Goal: Task Accomplishment & Management: Complete application form

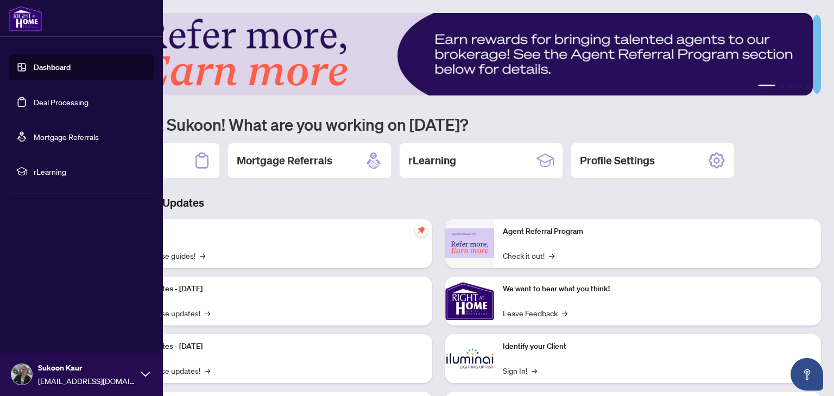
click at [60, 98] on link "Deal Processing" at bounding box center [61, 102] width 55 height 10
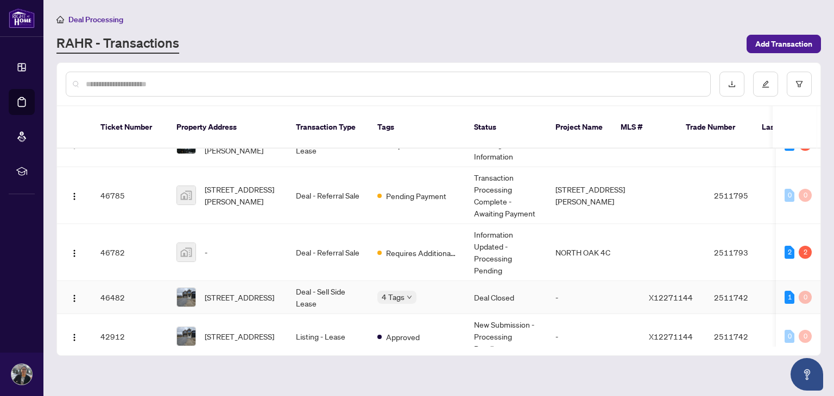
scroll to position [127, 0]
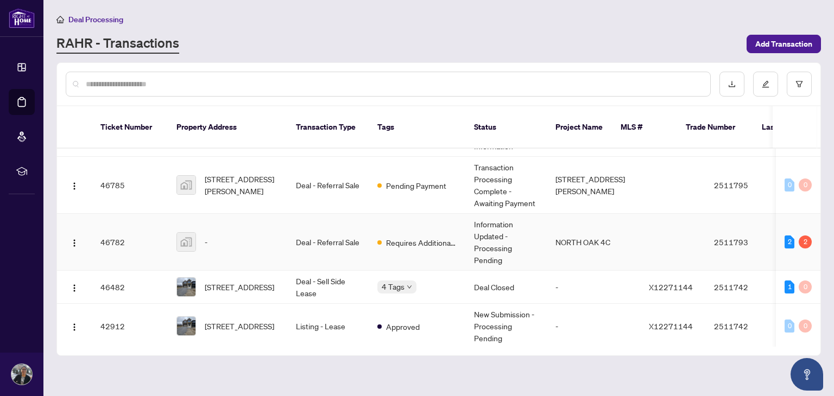
click at [551, 223] on td "NORTH OAK 4C" at bounding box center [593, 242] width 93 height 57
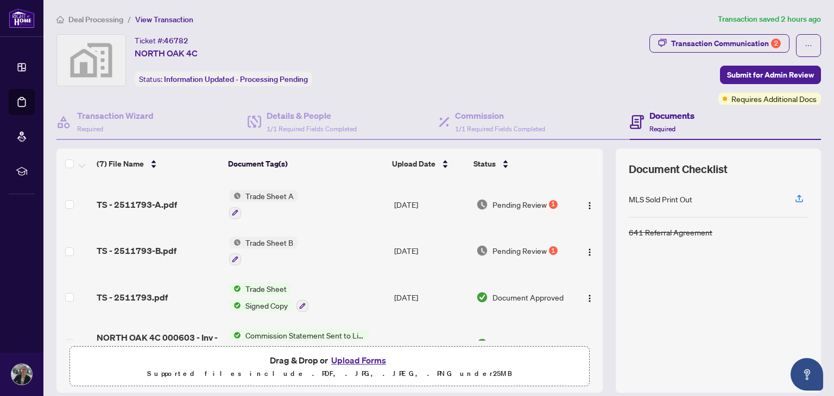
scroll to position [45, 0]
click at [156, 198] on span "TS - 2511793-A.pdf" at bounding box center [137, 204] width 80 height 13
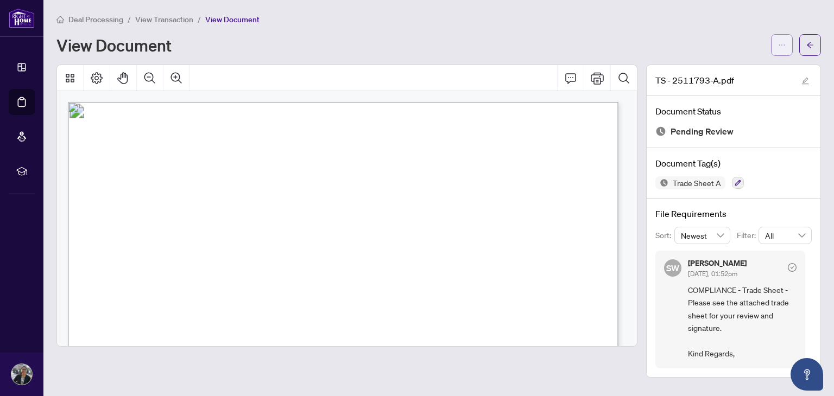
click at [785, 45] on button "button" at bounding box center [782, 45] width 22 height 22
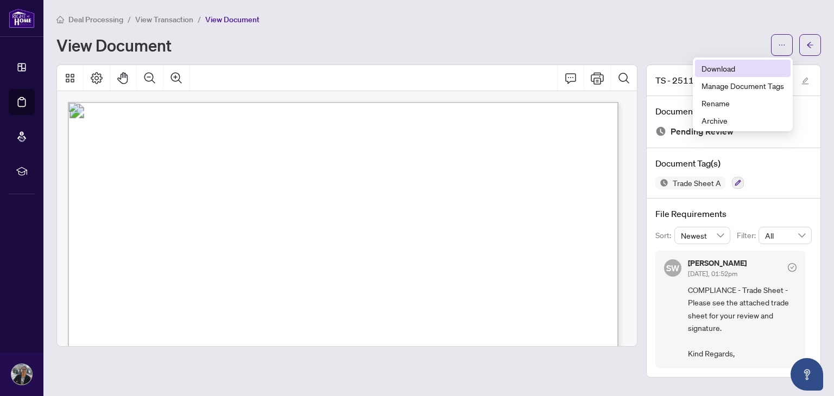
click at [716, 69] on span "Download" at bounding box center [742, 68] width 82 height 12
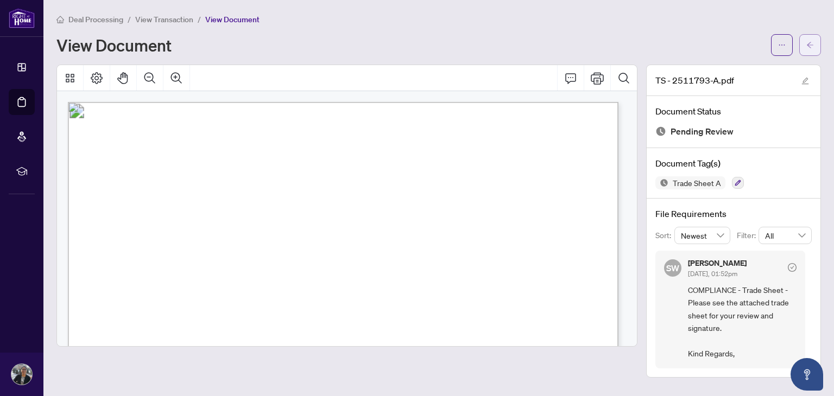
click at [813, 48] on icon "arrow-left" at bounding box center [810, 45] width 8 height 8
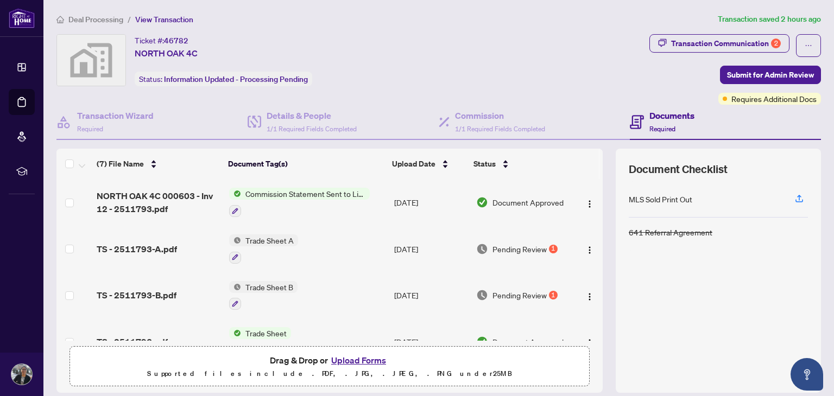
click at [275, 283] on span "Trade Sheet B" at bounding box center [269, 287] width 56 height 12
click at [132, 289] on span "TS - 2511793-B.pdf" at bounding box center [137, 295] width 80 height 13
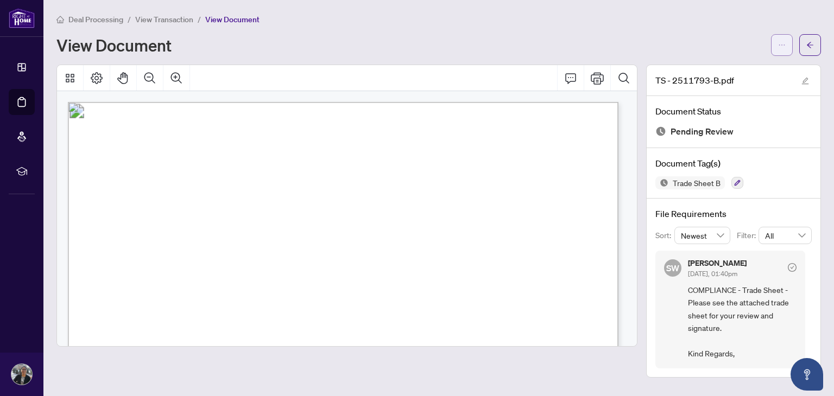
click at [785, 45] on button "button" at bounding box center [782, 45] width 22 height 22
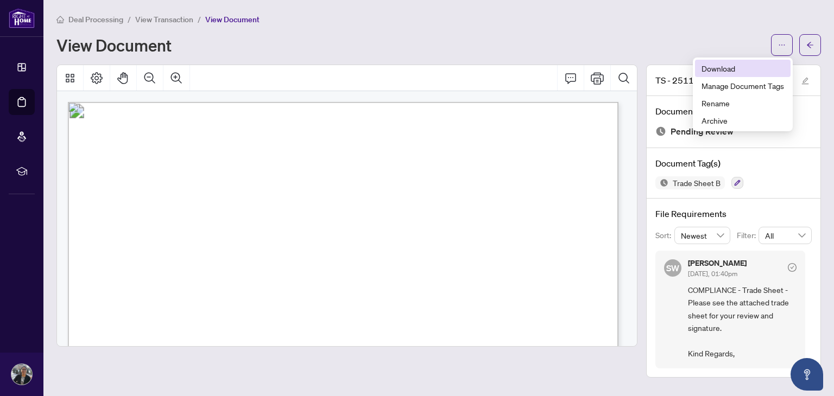
click at [727, 68] on span "Download" at bounding box center [742, 68] width 82 height 12
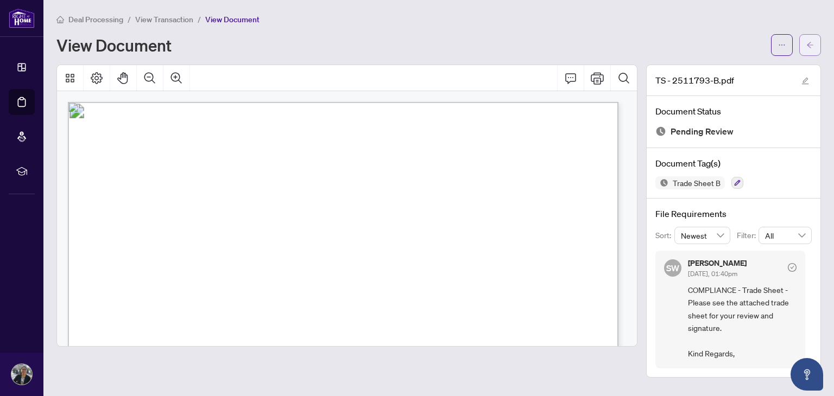
click at [812, 47] on icon "arrow-left" at bounding box center [810, 45] width 8 height 8
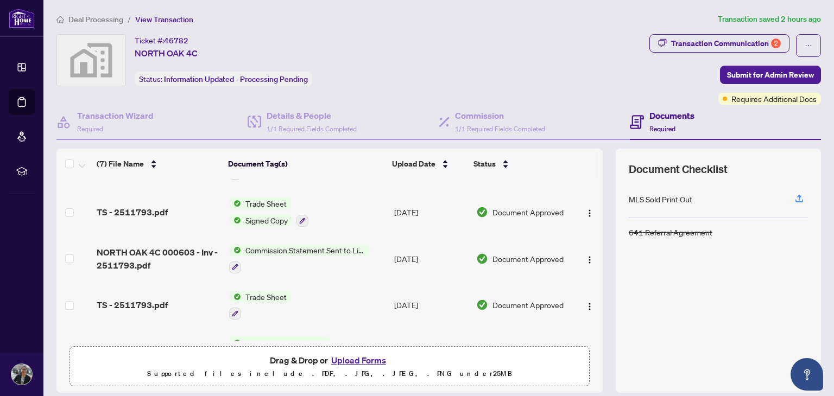
scroll to position [130, 0]
click at [342, 363] on button "Upload Forms" at bounding box center [358, 360] width 61 height 14
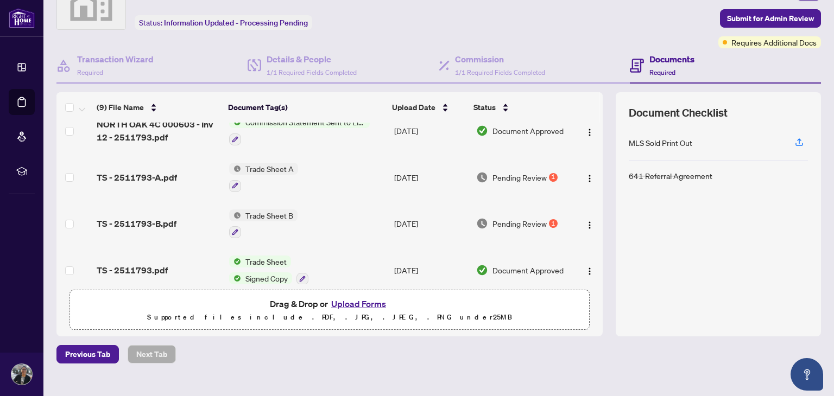
scroll to position [102, 0]
click at [161, 171] on span "TS - 2511793-A.pdf" at bounding box center [137, 177] width 80 height 13
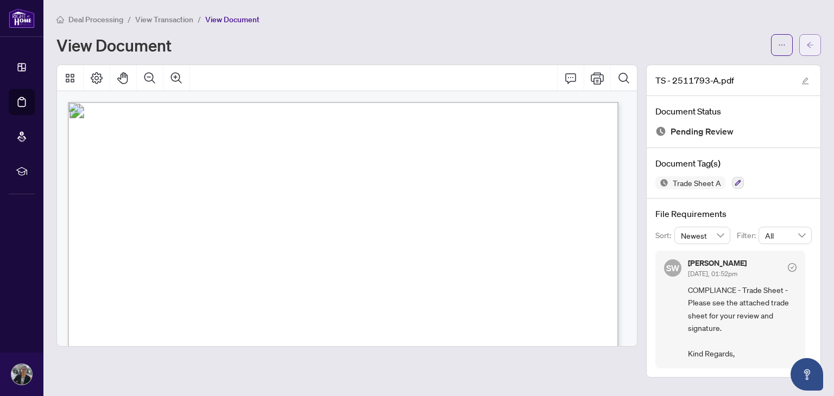
click at [816, 46] on button "button" at bounding box center [810, 45] width 22 height 22
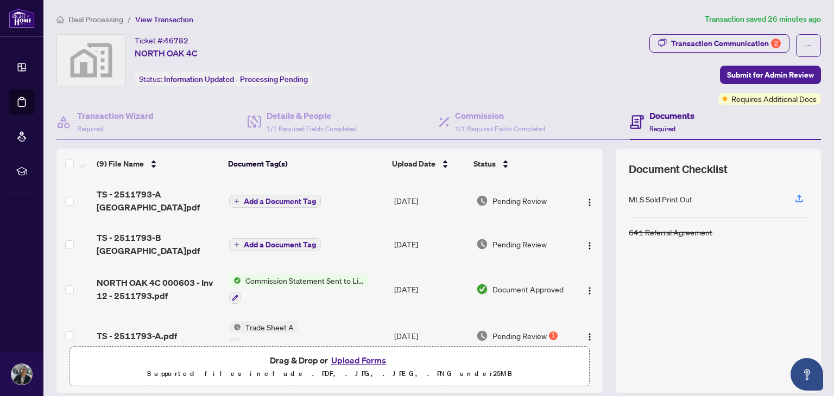
click at [277, 205] on button "Add a Document Tag" at bounding box center [275, 201] width 92 height 13
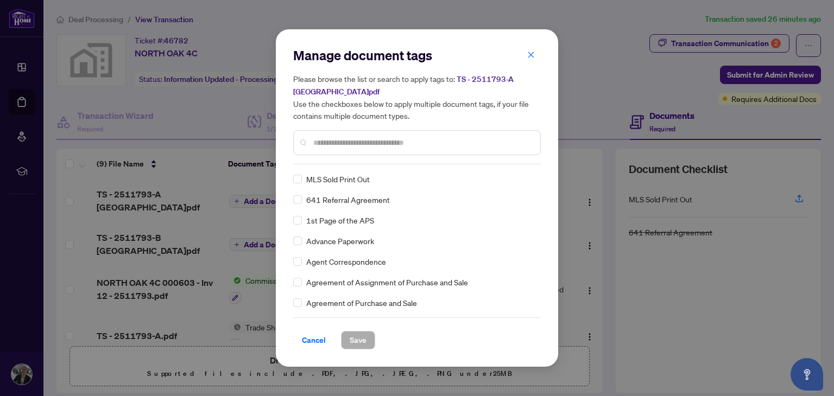
click at [356, 148] on input "text" at bounding box center [422, 143] width 218 height 12
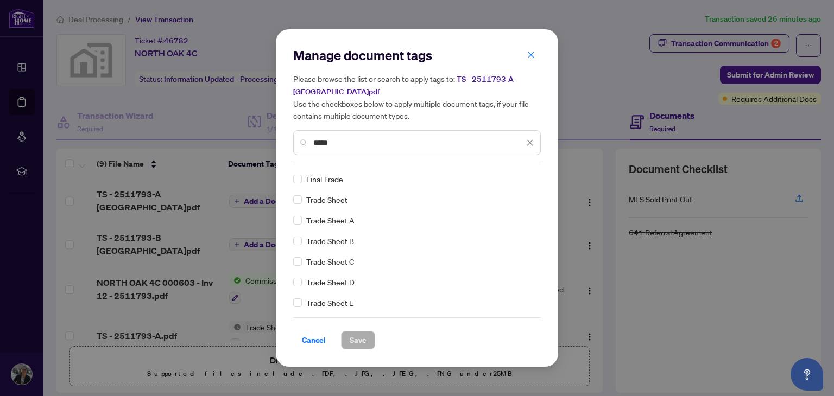
type input "*****"
click at [359, 336] on span "Save" at bounding box center [358, 340] width 17 height 17
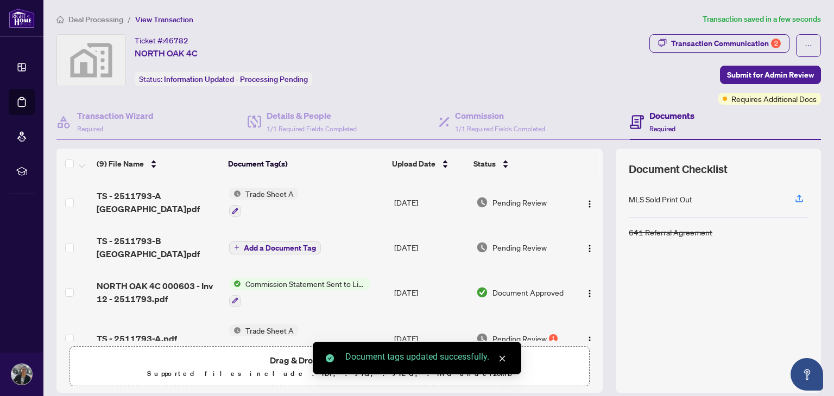
click at [310, 246] on button "Add a Document Tag" at bounding box center [275, 248] width 92 height 13
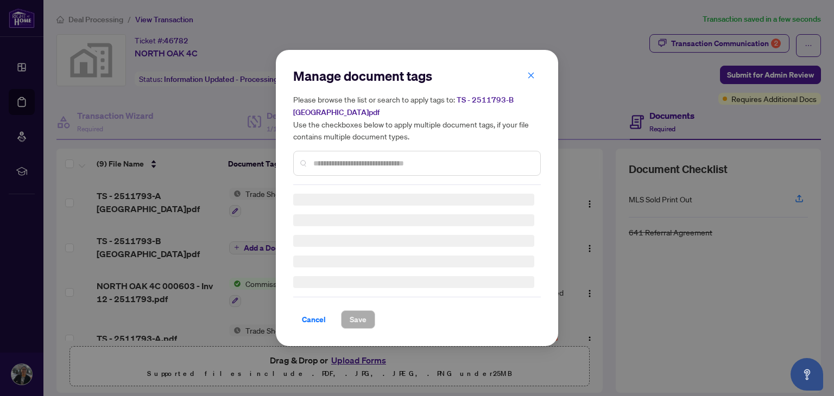
click at [360, 166] on input "text" at bounding box center [422, 163] width 218 height 12
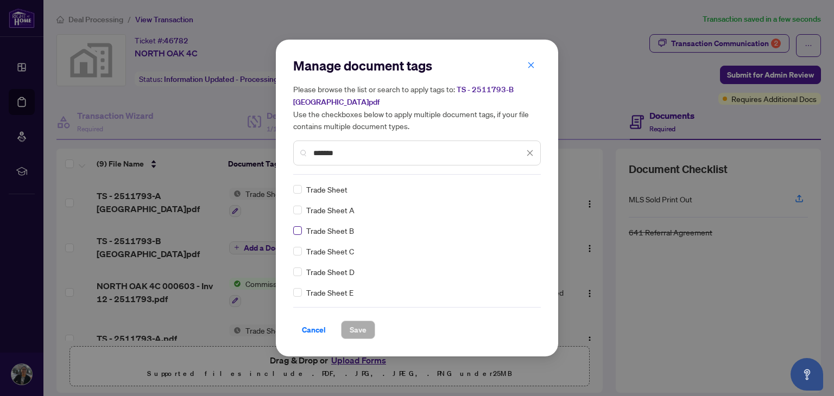
type input "*******"
click at [367, 333] on button "Save" at bounding box center [358, 330] width 34 height 18
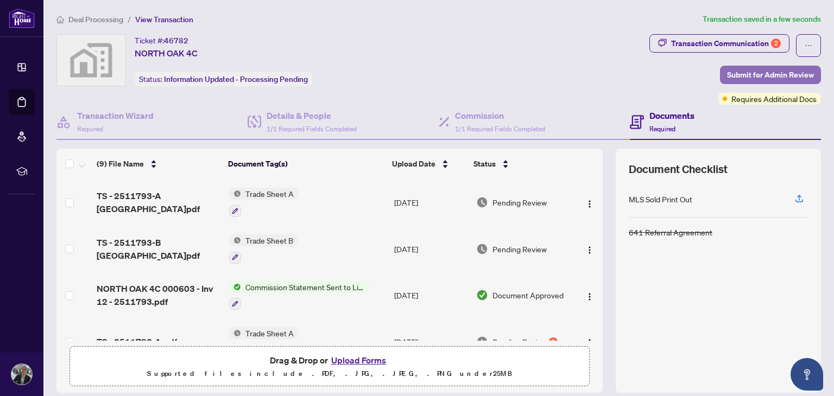
click at [779, 74] on span "Submit for Admin Review" at bounding box center [770, 74] width 87 height 17
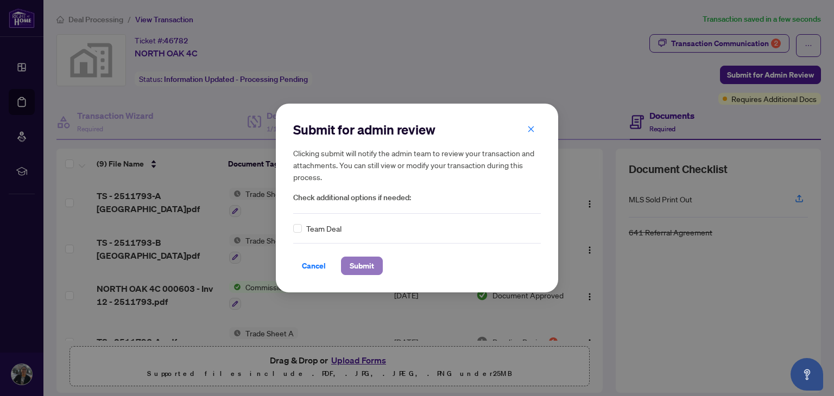
click at [357, 264] on span "Submit" at bounding box center [362, 265] width 24 height 17
click at [710, 42] on div "Submit for admin review Clicking submit will notify the admin team to review yo…" at bounding box center [417, 198] width 834 height 396
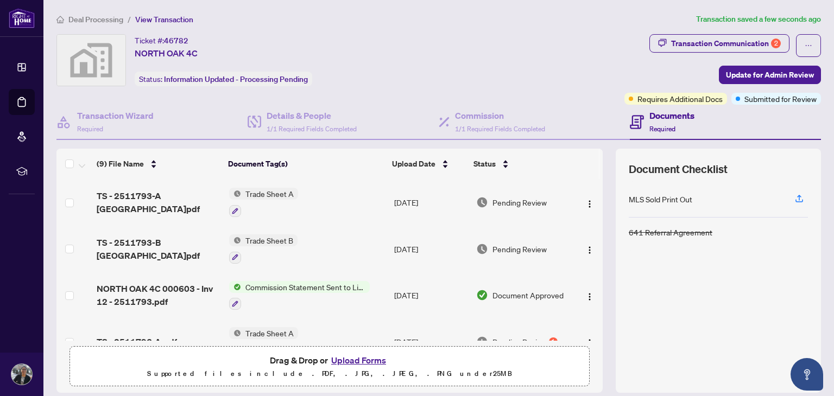
click at [710, 42] on body "Dashboard Deal Processing Mortgage Referrals rLearning Sukoon Kaur [EMAIL_ADDRE…" at bounding box center [417, 198] width 834 height 396
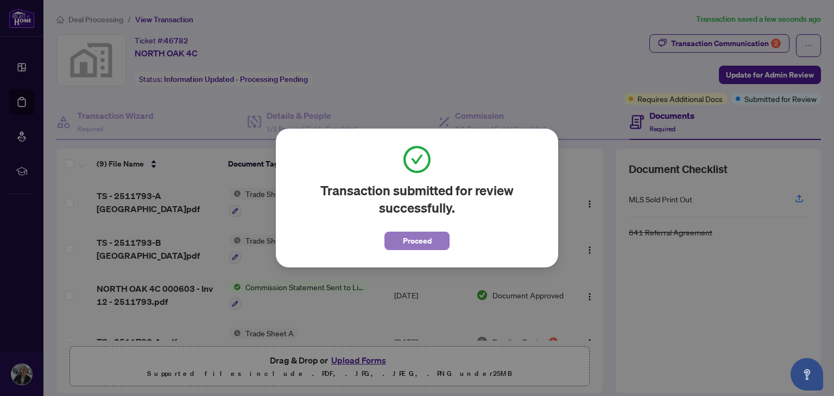
click at [427, 246] on span "Proceed" at bounding box center [417, 240] width 29 height 17
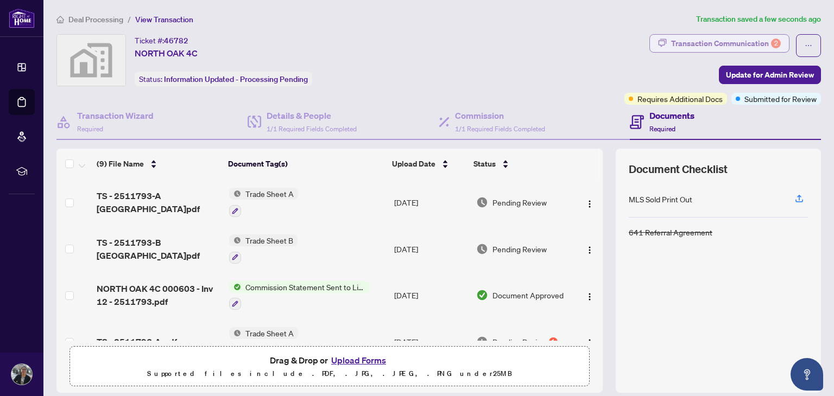
click at [729, 48] on div "Transaction Communication 2" at bounding box center [726, 43] width 110 height 17
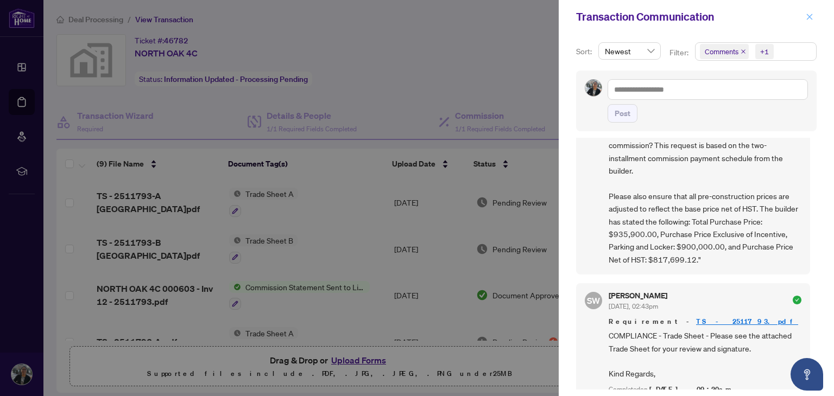
click at [808, 18] on icon "close" at bounding box center [809, 17] width 6 height 6
